Goal: Find contact information: Find contact information

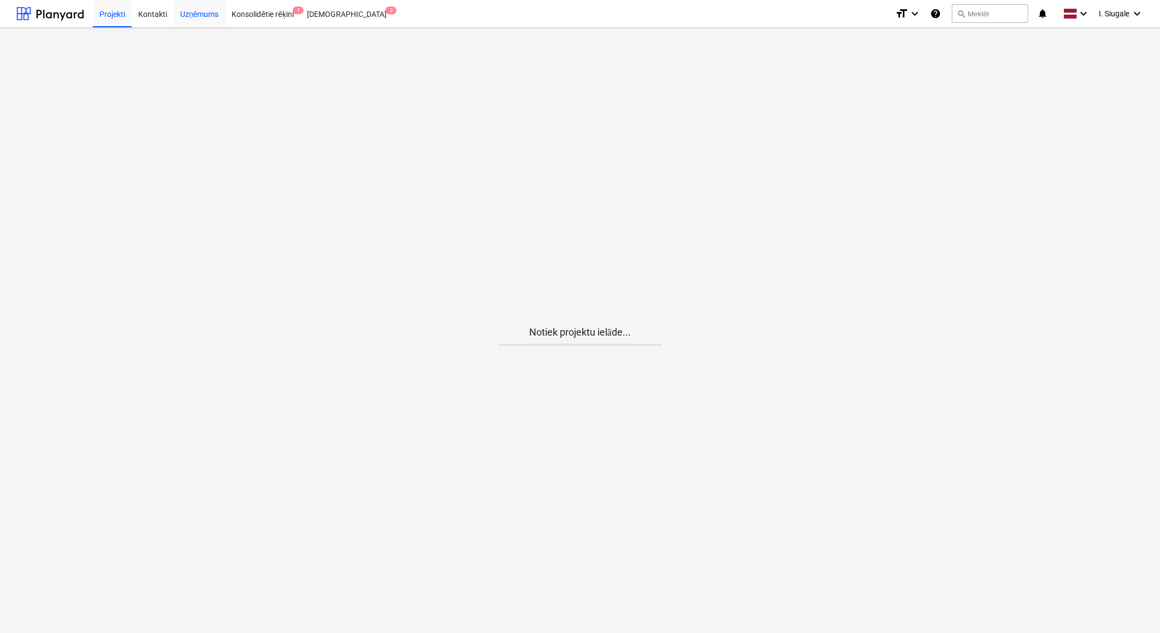
click at [198, 11] on div "Uzņēmums" at bounding box center [200, 13] width 52 height 28
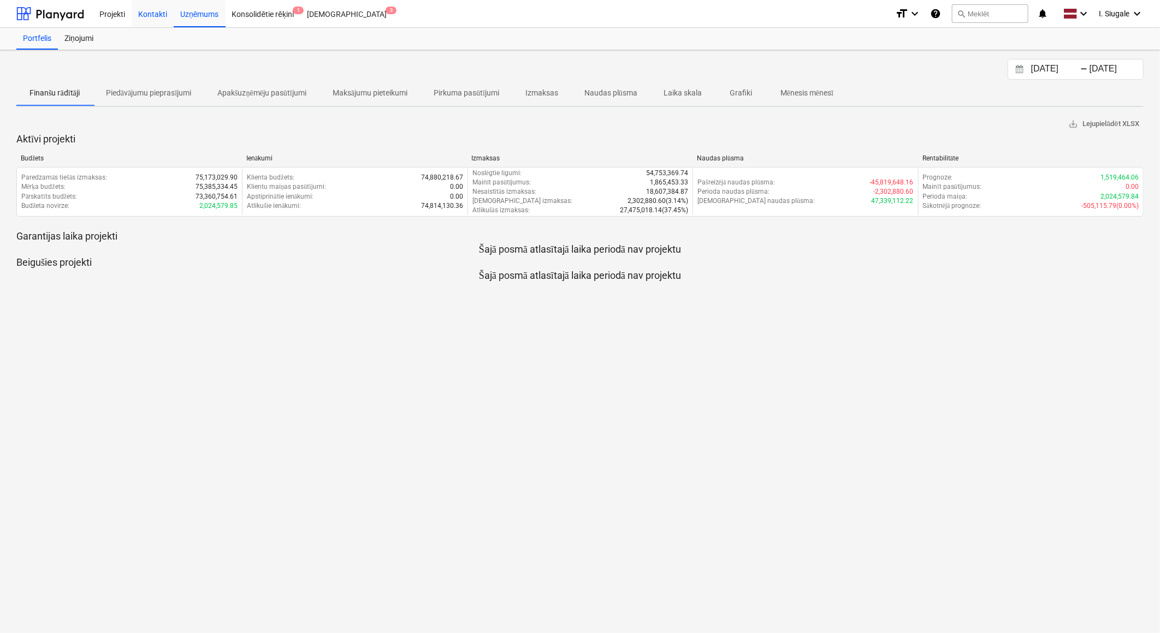
click at [157, 11] on div "Kontakti" at bounding box center [153, 13] width 42 height 28
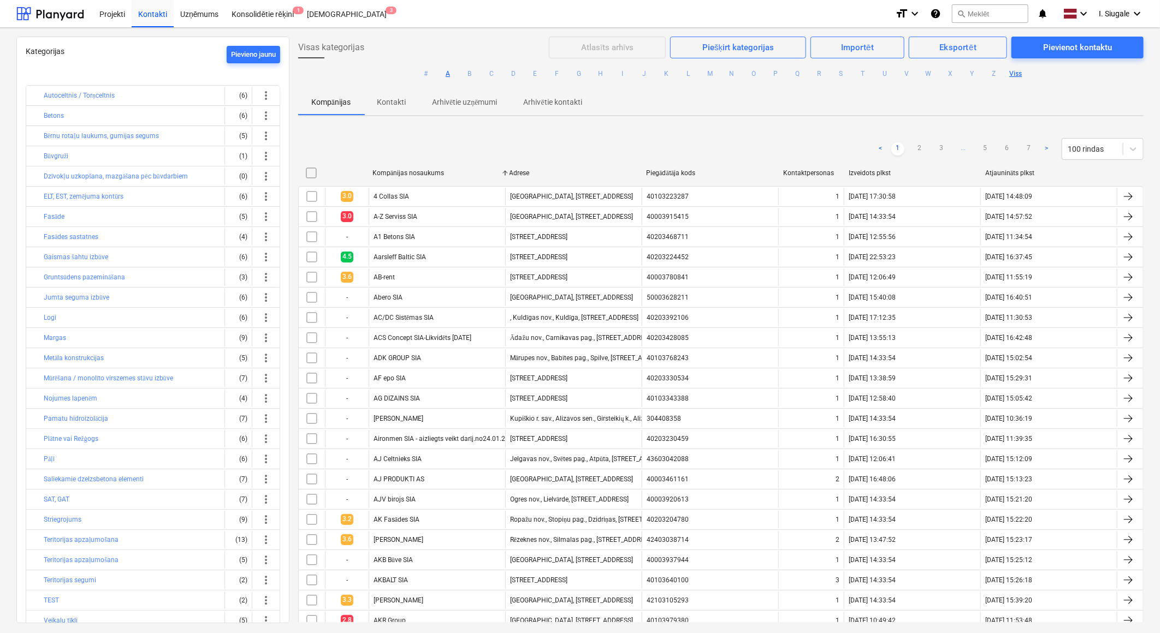
click at [448, 73] on button "A" at bounding box center [447, 73] width 13 height 13
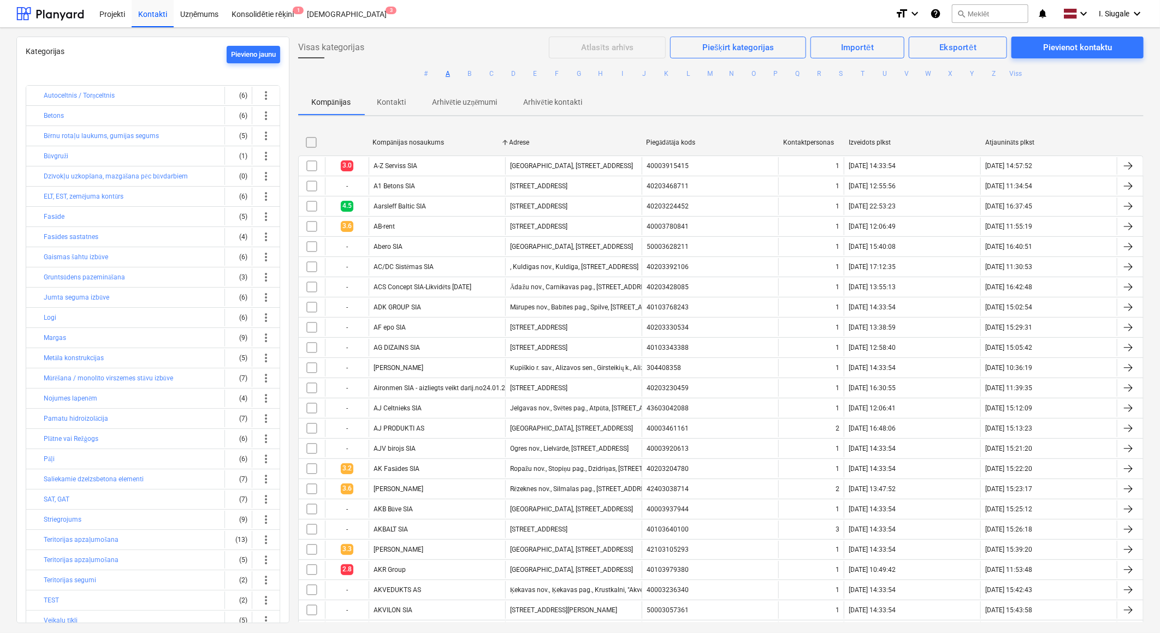
scroll to position [444, 0]
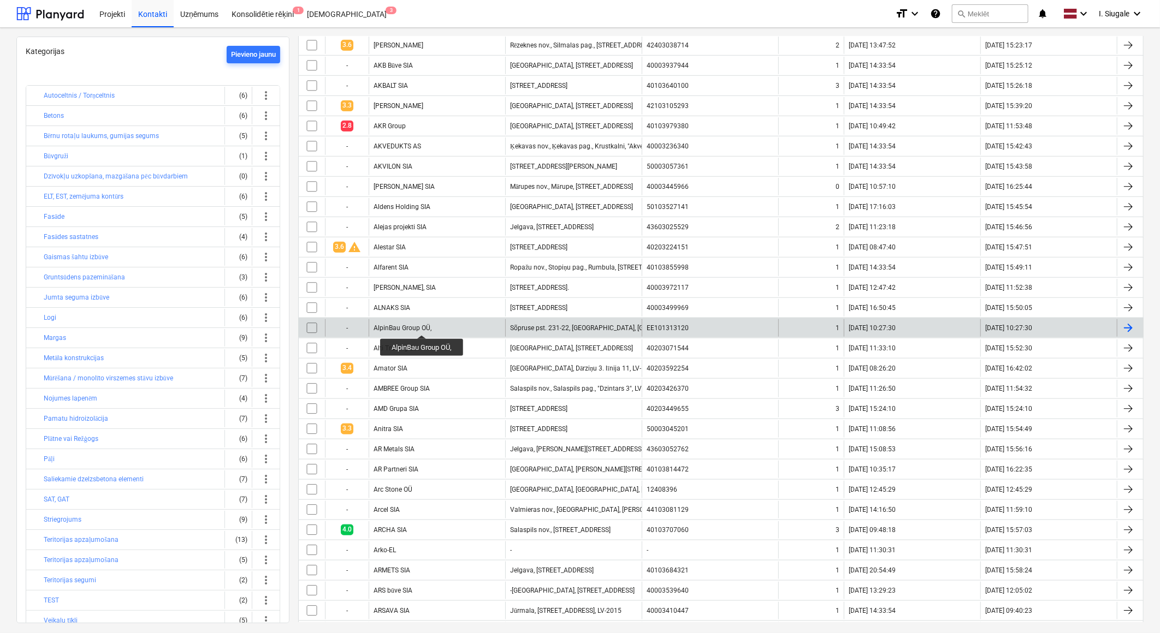
click at [423, 325] on div "AlpinBau Group OÜ," at bounding box center [402, 328] width 58 height 8
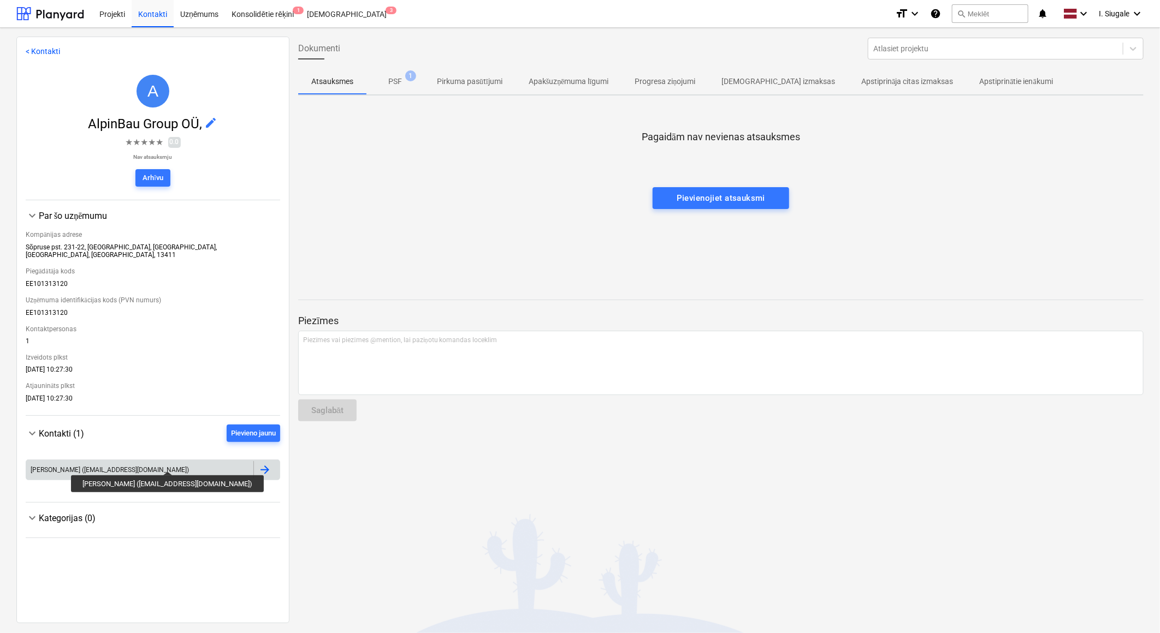
click at [158, 466] on div "[PERSON_NAME] ([EMAIL_ADDRESS][DOMAIN_NAME])" at bounding box center [110, 470] width 158 height 8
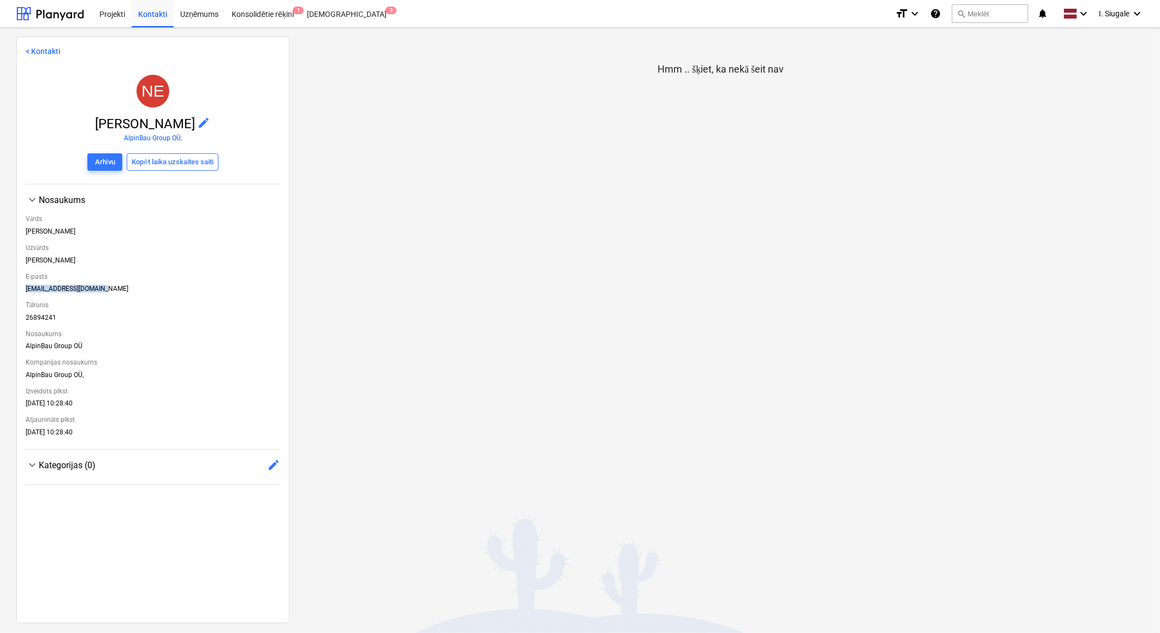
drag, startPoint x: 104, startPoint y: 290, endPoint x: 26, endPoint y: 289, distance: 78.1
click at [26, 289] on div "[EMAIL_ADDRESS][DOMAIN_NAME]" at bounding box center [153, 291] width 254 height 12
copy div "[EMAIL_ADDRESS][DOMAIN_NAME]"
